Goal: Task Accomplishment & Management: Complete application form

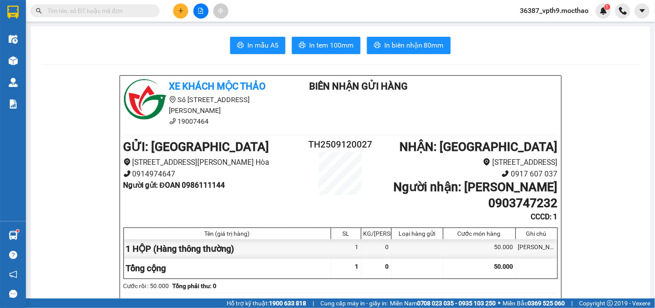
click at [131, 9] on input "text" at bounding box center [99, 11] width 102 height 10
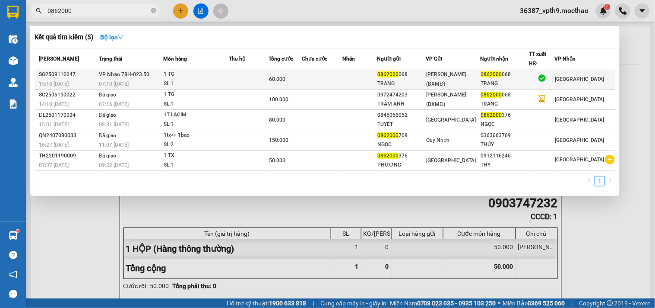
type input "0862000"
click at [269, 80] on td at bounding box center [249, 79] width 40 height 20
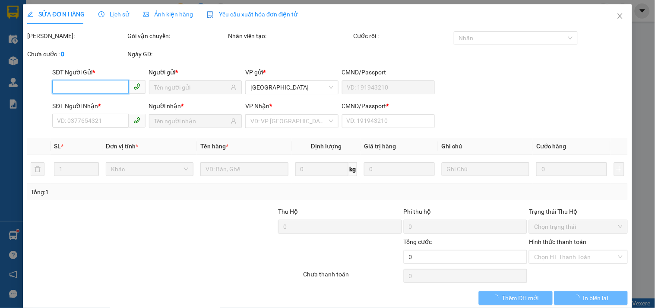
type input "0862000068"
type input "TRANG"
type input "0862000068"
type input "TRANG"
type input "1"
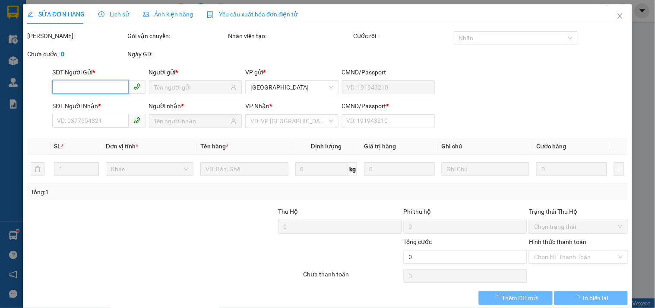
type input "60.000"
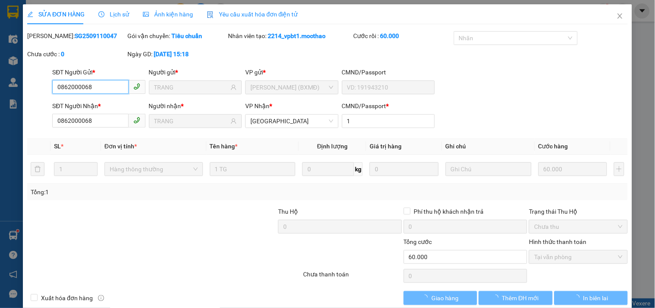
checkbox input "true"
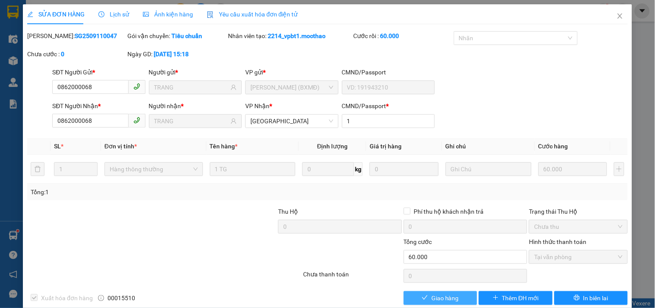
click at [439, 294] on span "Giao hàng" at bounding box center [445, 298] width 28 height 10
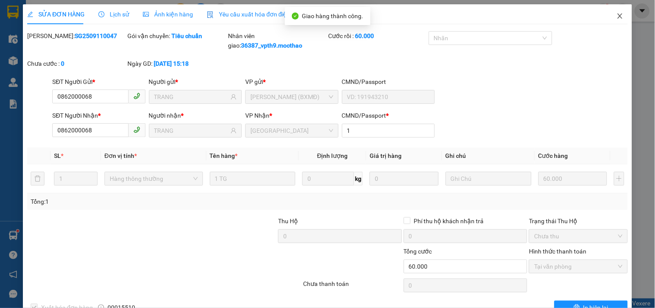
click at [622, 16] on span "Close" at bounding box center [620, 16] width 24 height 24
